Goal: Find specific page/section: Find specific page/section

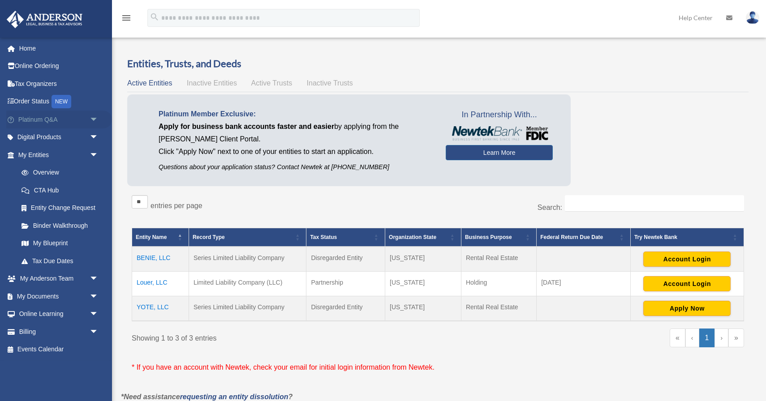
click at [92, 119] on span "arrow_drop_down" at bounding box center [99, 120] width 18 height 18
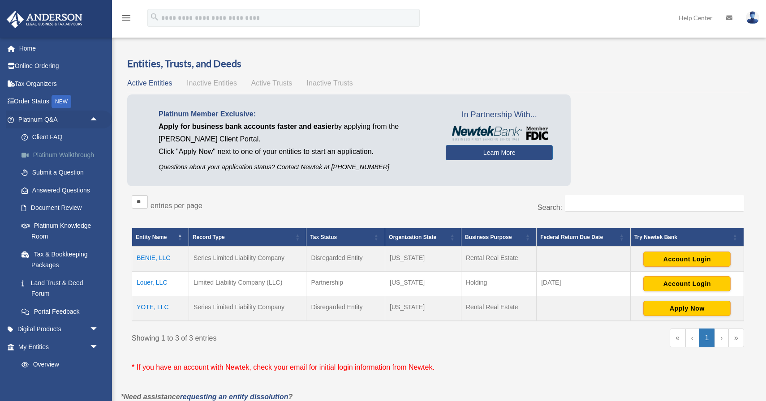
click at [81, 160] on link "Platinum Walkthrough" at bounding box center [62, 155] width 99 height 18
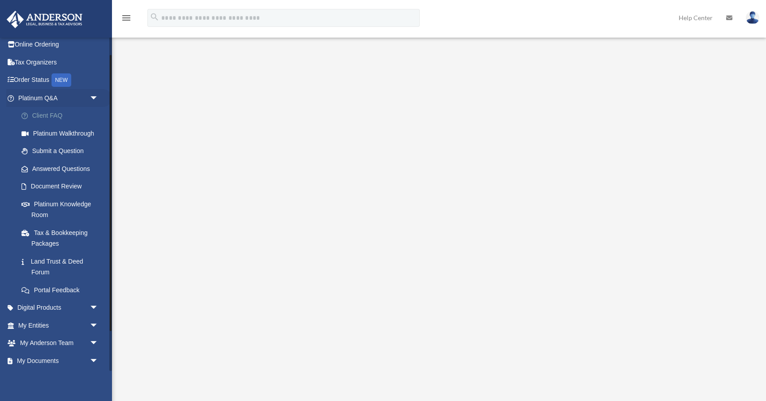
scroll to position [22, 0]
click at [69, 180] on link "Document Review" at bounding box center [62, 186] width 99 height 18
click at [68, 194] on link "Platinum Knowledge Room" at bounding box center [62, 208] width 99 height 29
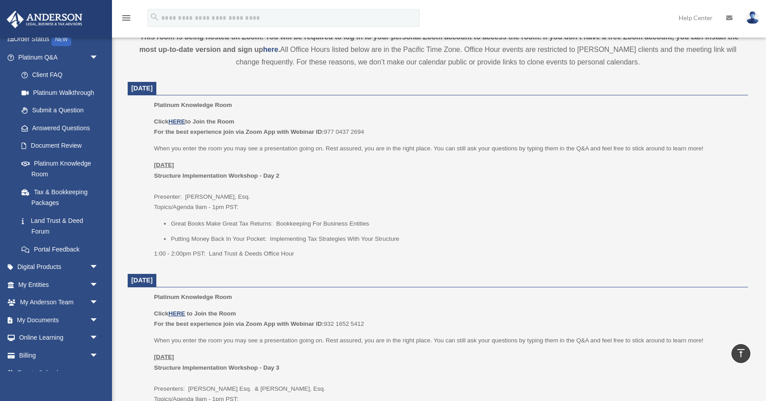
scroll to position [311, 0]
click at [185, 124] on u "HERE" at bounding box center [176, 122] width 17 height 7
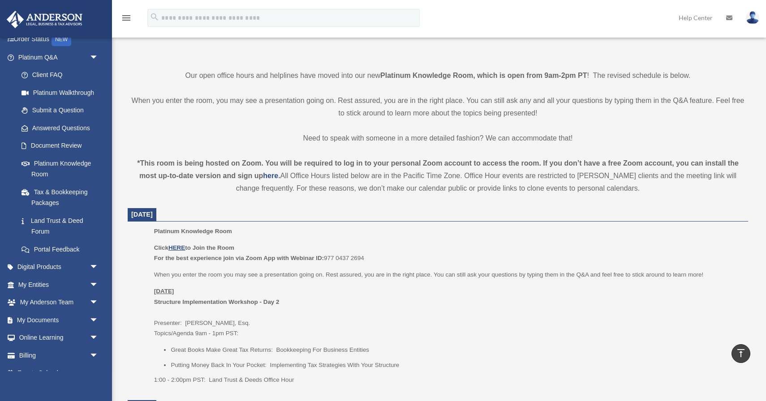
scroll to position [103, 0]
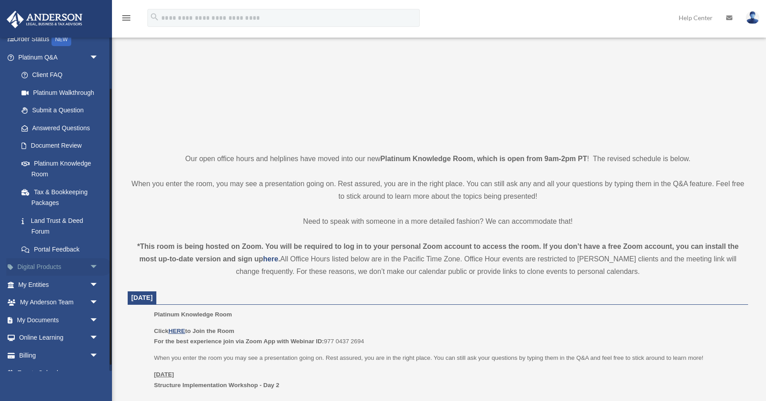
click at [93, 263] on span "arrow_drop_down" at bounding box center [99, 267] width 18 height 18
click at [93, 263] on span "arrow_drop_up" at bounding box center [99, 267] width 18 height 18
click at [92, 276] on span "arrow_drop_down" at bounding box center [99, 285] width 18 height 18
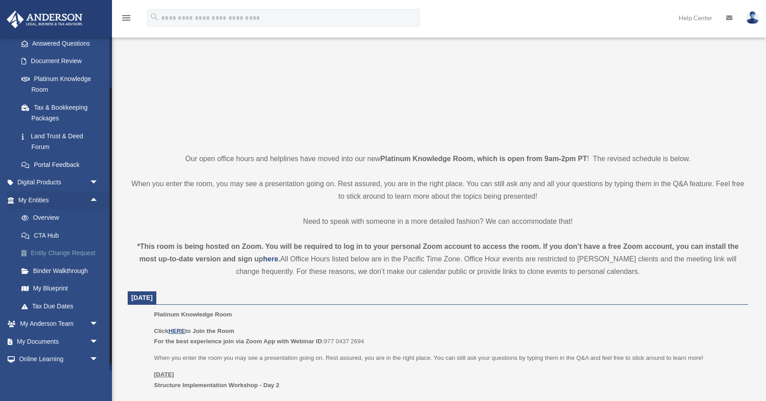
scroll to position [153, 0]
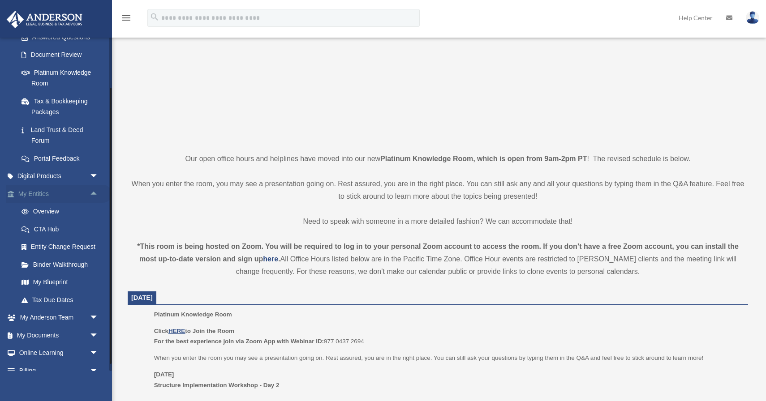
click at [92, 189] on span "arrow_drop_up" at bounding box center [99, 194] width 18 height 18
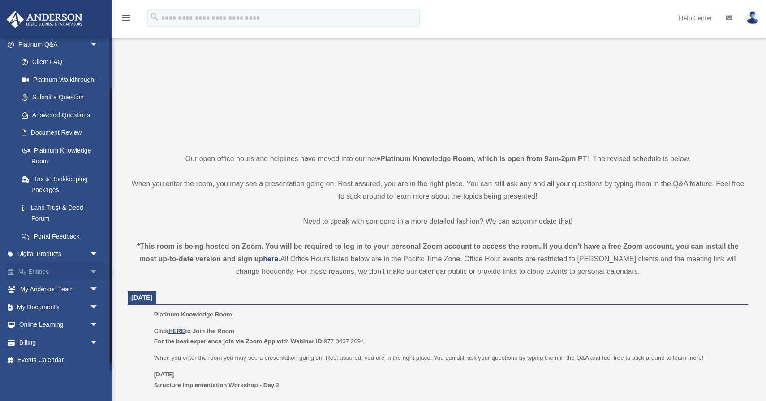
scroll to position [70, 0]
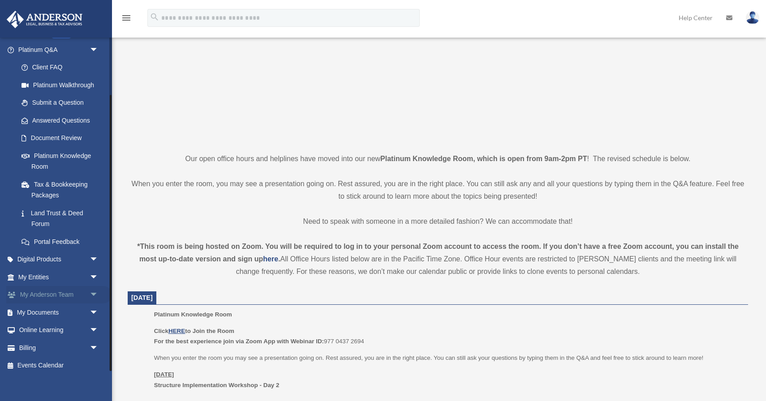
click at [90, 291] on span "arrow_drop_down" at bounding box center [99, 295] width 18 height 18
click at [90, 291] on span "arrow_drop_up" at bounding box center [99, 295] width 18 height 18
click at [92, 309] on span "arrow_drop_down" at bounding box center [99, 313] width 18 height 18
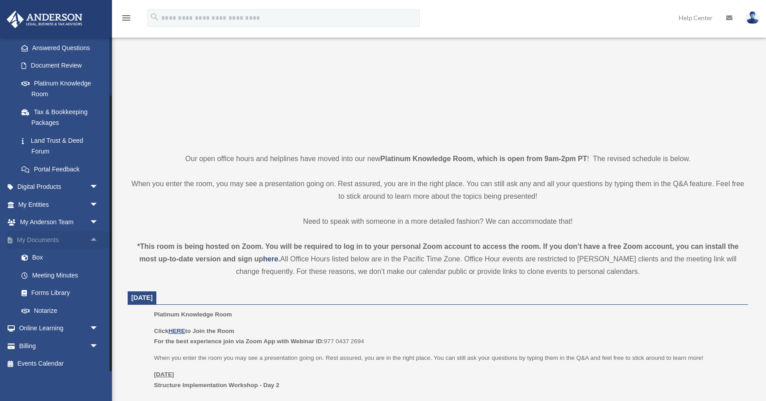
scroll to position [138, 0]
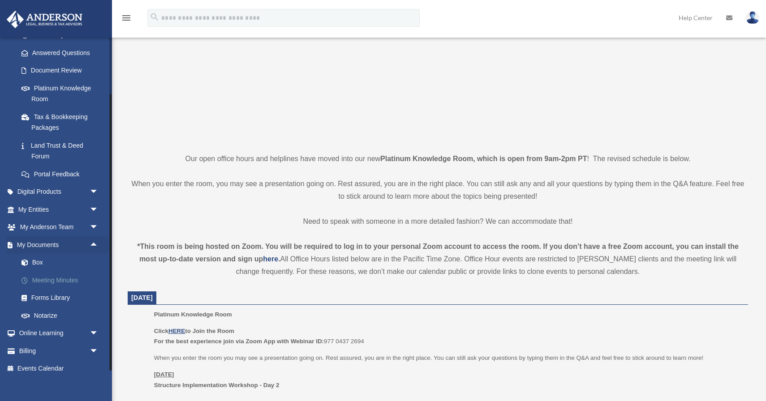
click at [67, 277] on link "Meeting Minutes" at bounding box center [62, 280] width 99 height 18
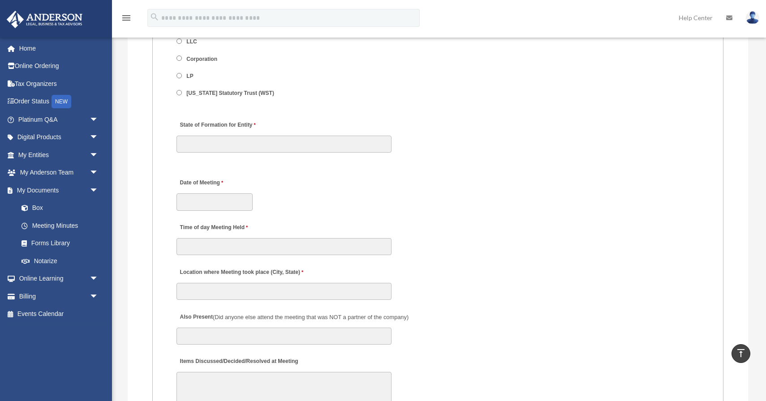
scroll to position [1097, 0]
